Goal: Navigation & Orientation: Go to known website

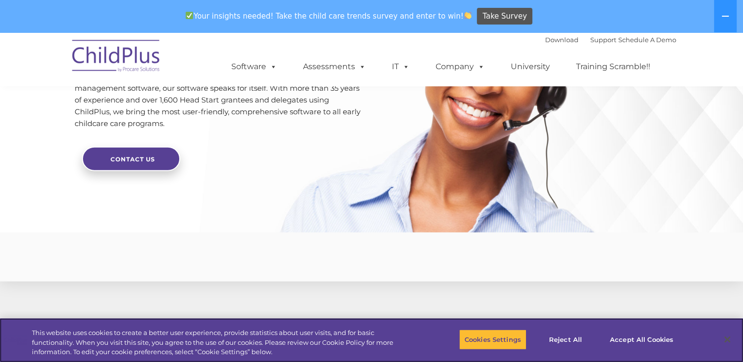
scroll to position [2329, 0]
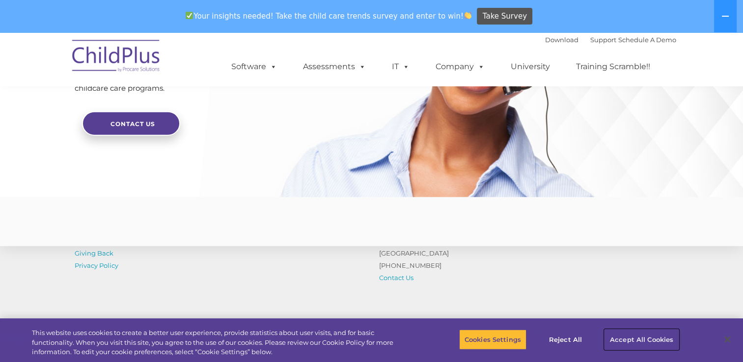
click at [630, 342] on button "Accept All Cookies" at bounding box center [641, 339] width 74 height 21
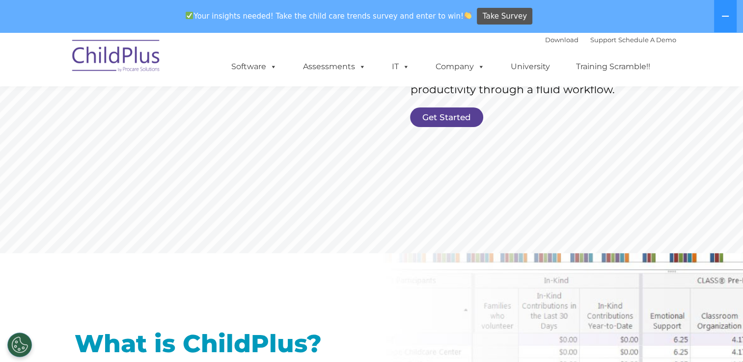
scroll to position [0, 0]
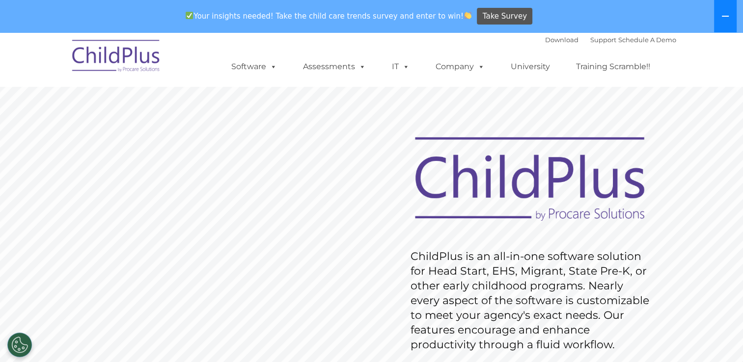
click at [726, 19] on icon at bounding box center [725, 16] width 8 height 8
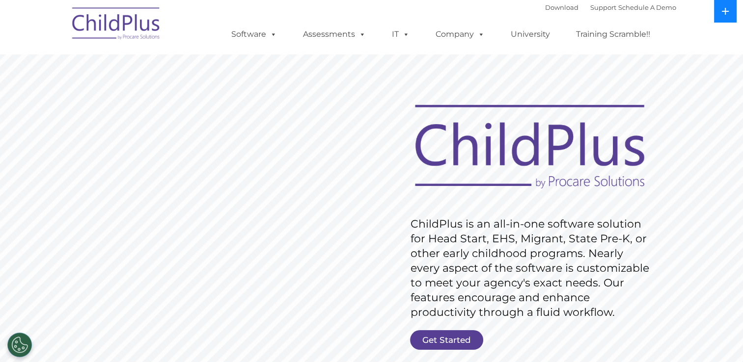
click at [729, 15] on button at bounding box center [725, 11] width 23 height 23
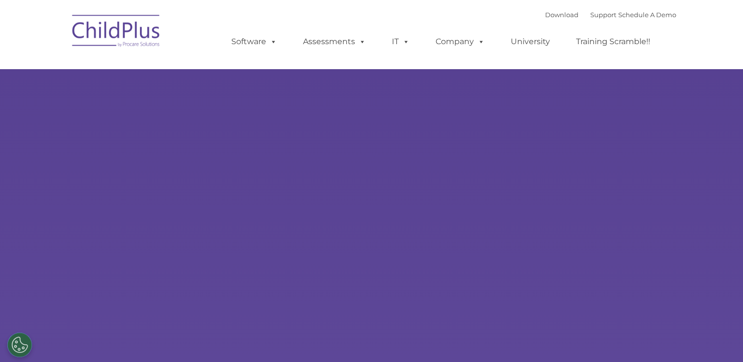
type input ""
select select "MEDIUM"
type input ""
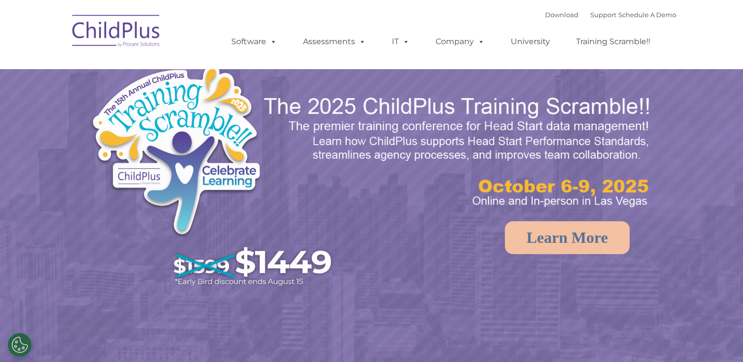
select select "MEDIUM"
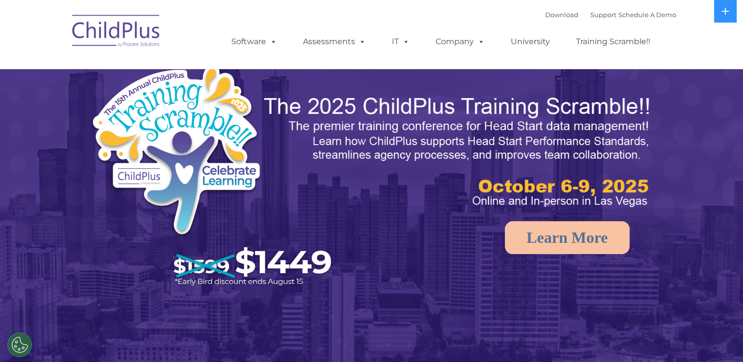
click at [153, 36] on img at bounding box center [116, 32] width 98 height 49
